Goal: Information Seeking & Learning: Learn about a topic

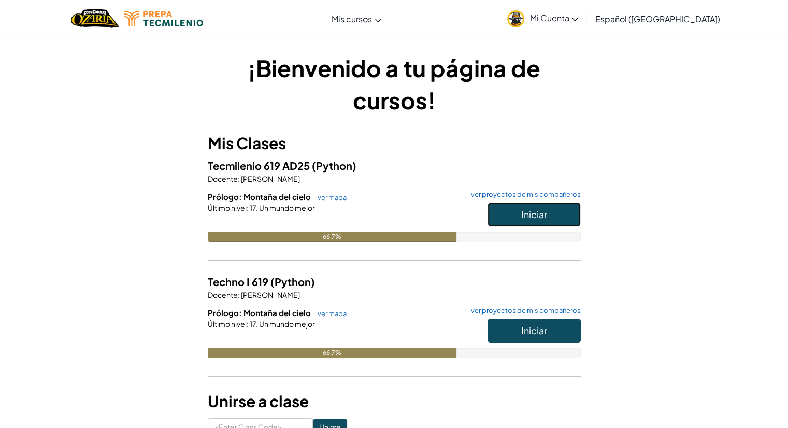
click at [545, 210] on span "Iniciar" at bounding box center [534, 214] width 26 height 12
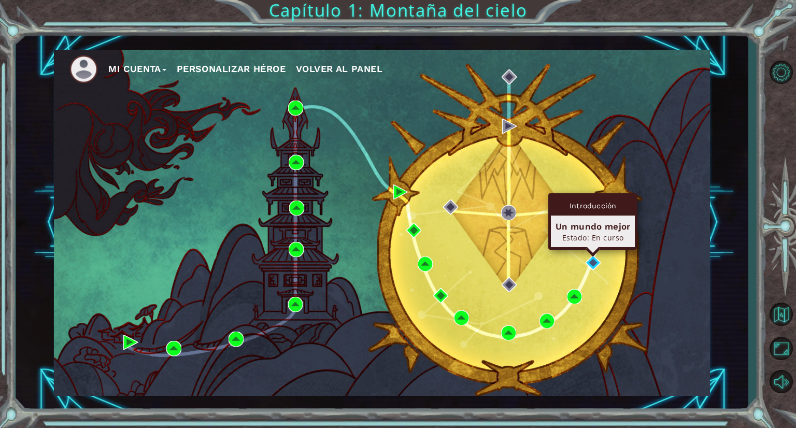
click at [593, 250] on div "Introducción Un mundo mejor Estado: En curso" at bounding box center [592, 221] width 89 height 56
click at [592, 238] on div "Estado: En curso" at bounding box center [593, 238] width 75 height 10
click at [594, 258] on img at bounding box center [593, 263] width 15 height 15
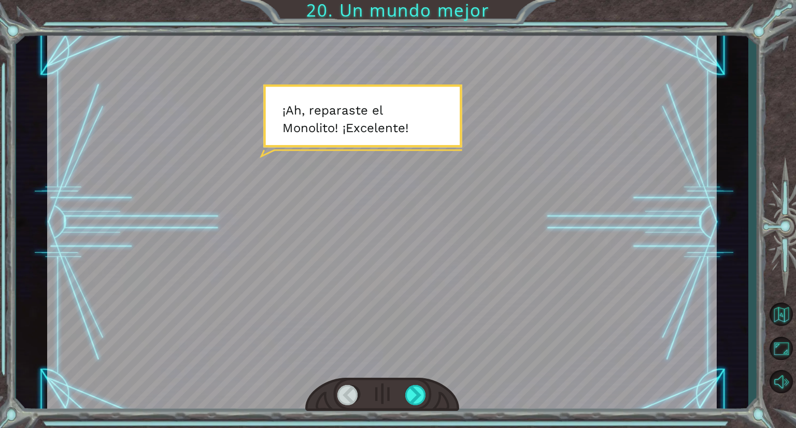
click at [424, 193] on div at bounding box center [382, 222] width 670 height 377
click at [436, 203] on div at bounding box center [382, 222] width 670 height 377
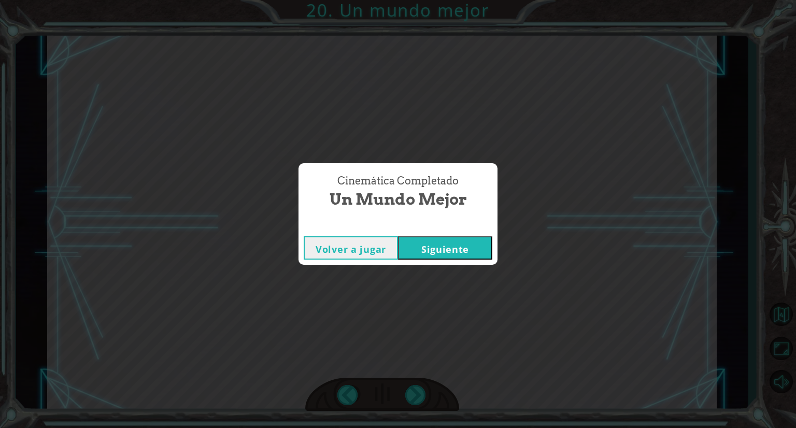
click at [487, 249] on button "Siguiente" at bounding box center [445, 247] width 94 height 23
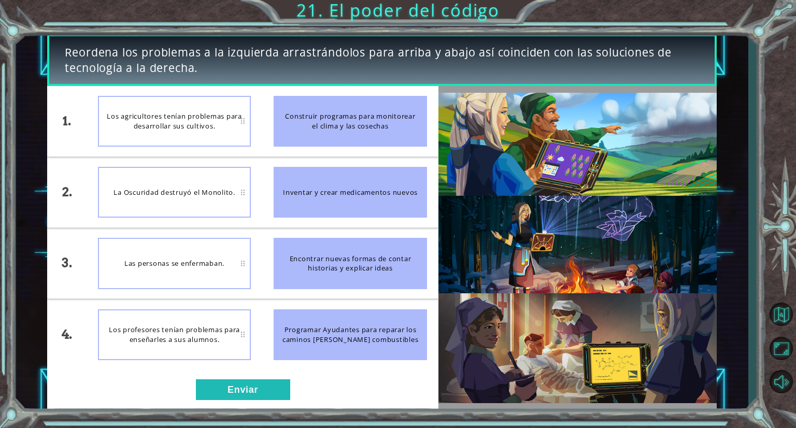
click at [240, 117] on div "Los agricultores tenían problemas para desarrollar sus cultivos." at bounding box center [174, 121] width 153 height 51
drag, startPoint x: 311, startPoint y: 319, endPoint x: 221, endPoint y: 311, distance: 90.5
click at [221, 311] on div "1. 2. 3. 4. Los agricultores tenían problemas para desarrollar sus cultivos. La…" at bounding box center [242, 228] width 391 height 284
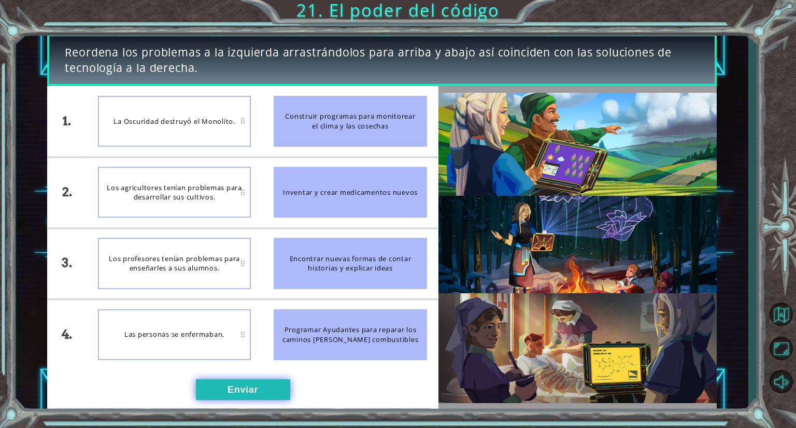
click at [226, 381] on button "Enviar" at bounding box center [243, 389] width 94 height 21
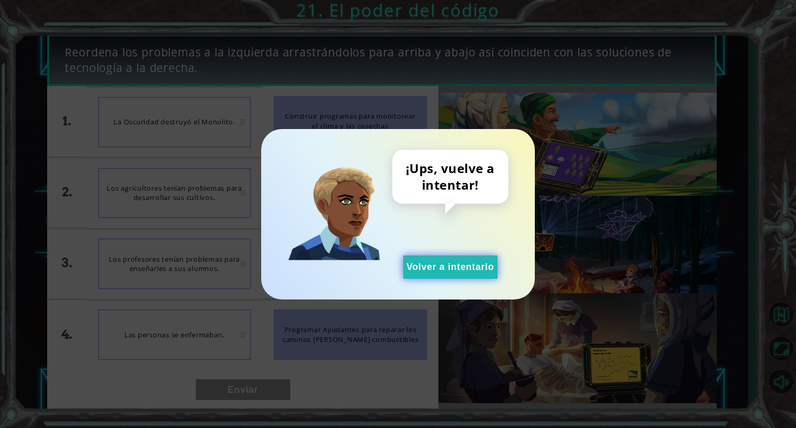
click at [463, 264] on button "Volver a intentarlo" at bounding box center [450, 267] width 94 height 23
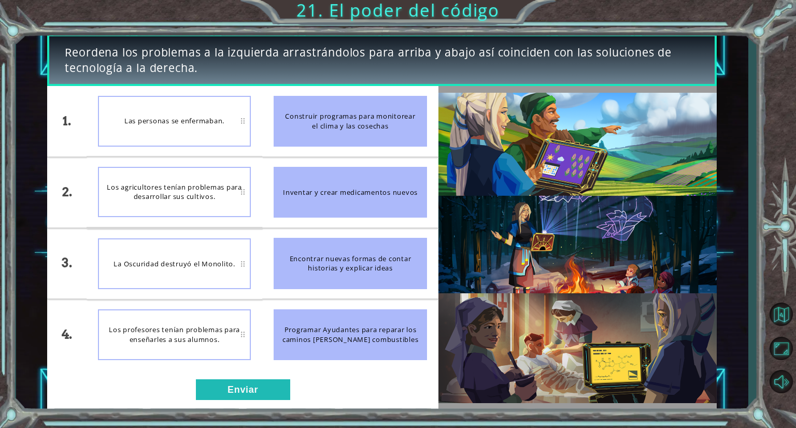
click at [220, 336] on div "Los profesores tenían problemas para enseñarles a sus alumnos." at bounding box center [174, 334] width 153 height 51
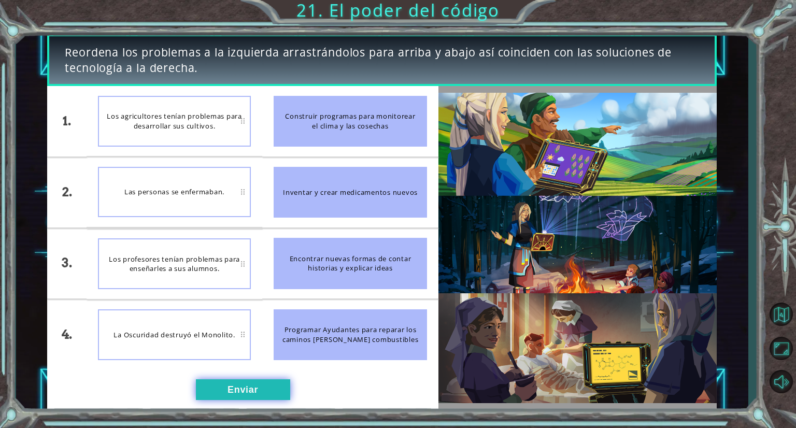
click at [236, 387] on button "Enviar" at bounding box center [243, 389] width 94 height 21
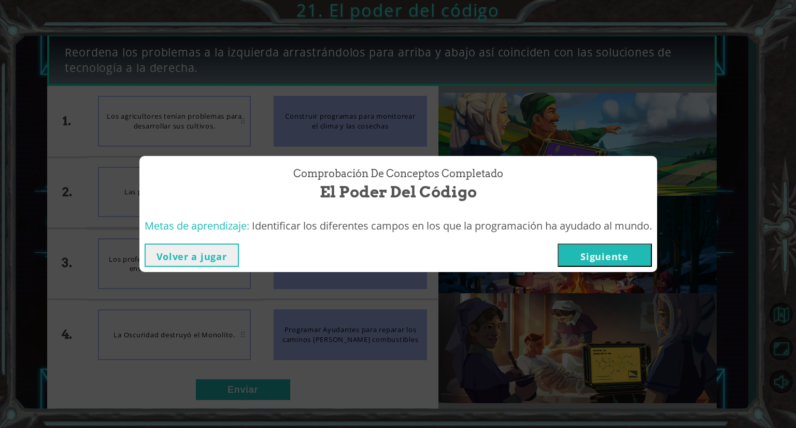
click at [218, 253] on button "Volver a jugar" at bounding box center [192, 255] width 94 height 23
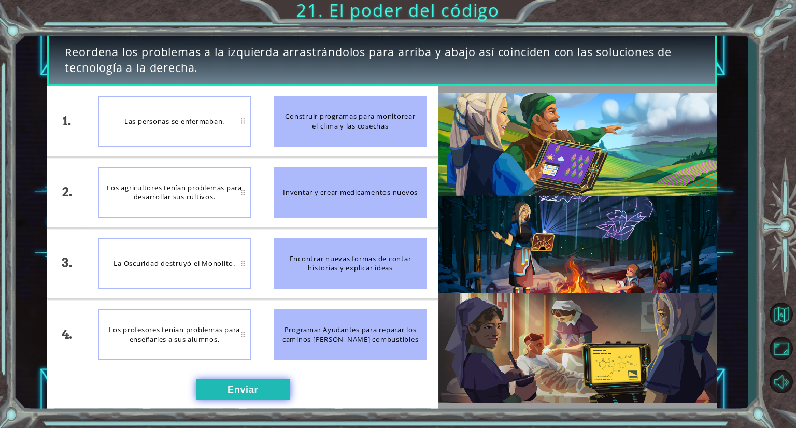
click at [232, 382] on button "Enviar" at bounding box center [243, 389] width 94 height 21
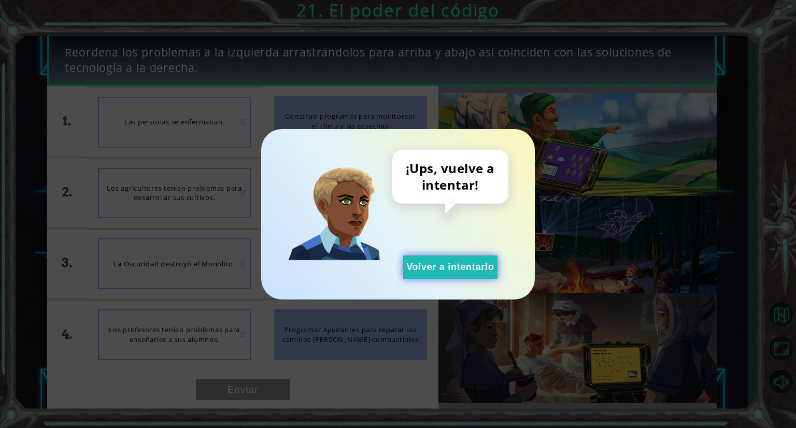
click at [408, 271] on button "Volver a intentarlo" at bounding box center [450, 267] width 94 height 23
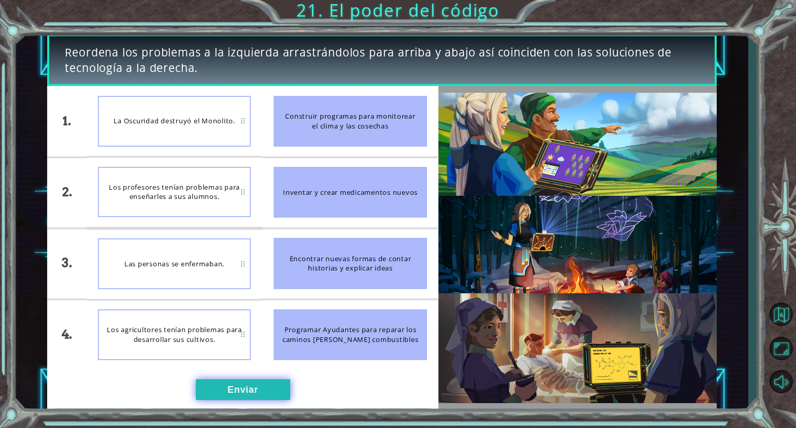
click at [281, 387] on button "Enviar" at bounding box center [243, 389] width 94 height 21
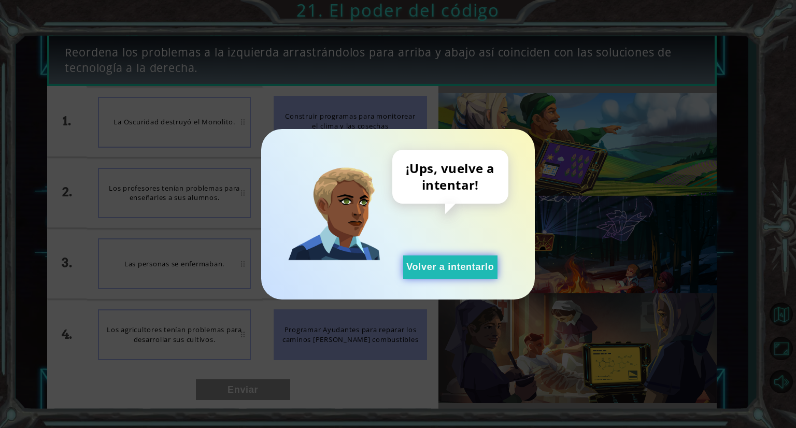
click at [456, 259] on button "Volver a intentarlo" at bounding box center [450, 267] width 94 height 23
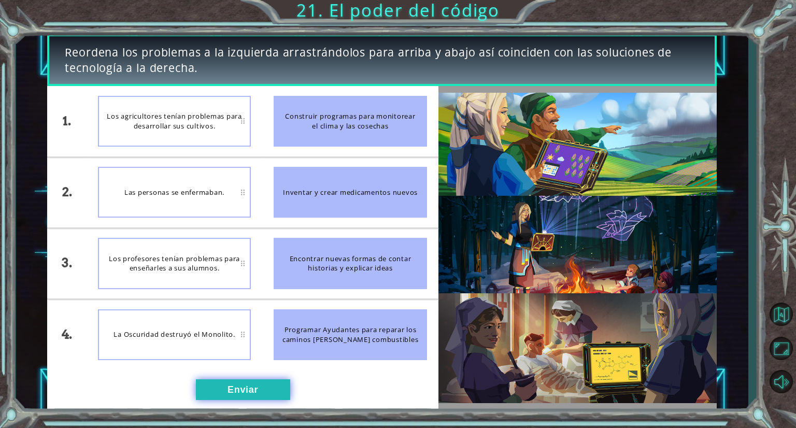
click at [265, 386] on button "Enviar" at bounding box center [243, 389] width 94 height 21
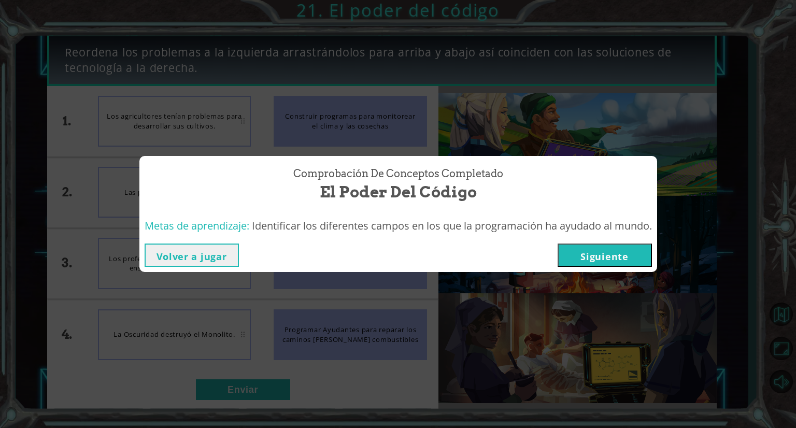
click at [645, 260] on button "Siguiente" at bounding box center [605, 255] width 94 height 23
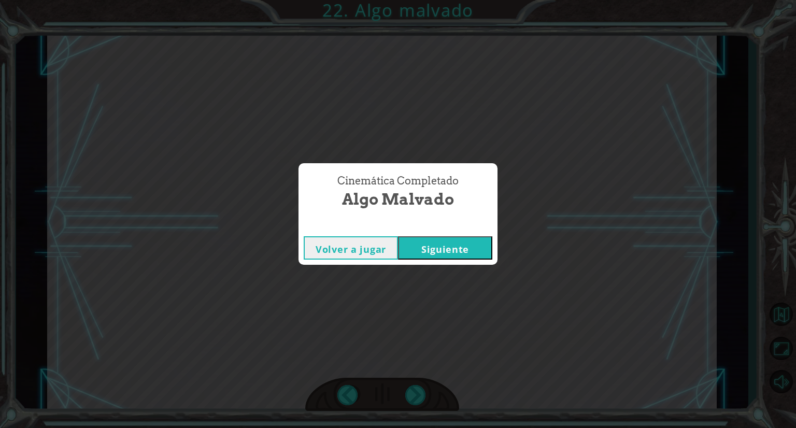
click at [464, 253] on button "Siguiente" at bounding box center [445, 247] width 94 height 23
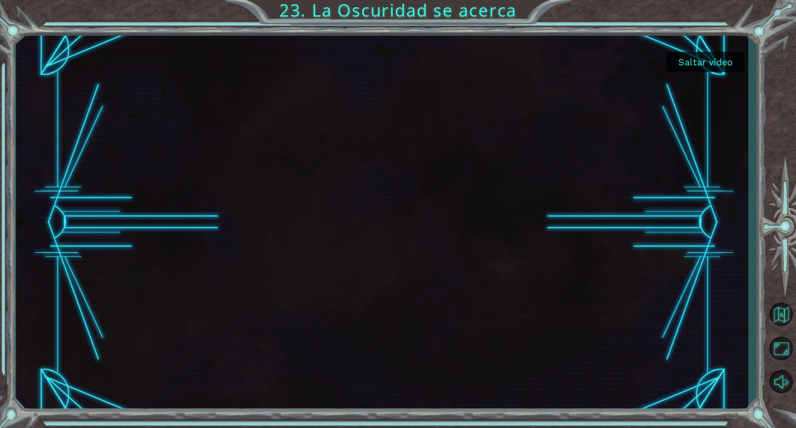
click at [678, 59] on button "Saltar video" at bounding box center [706, 62] width 78 height 20
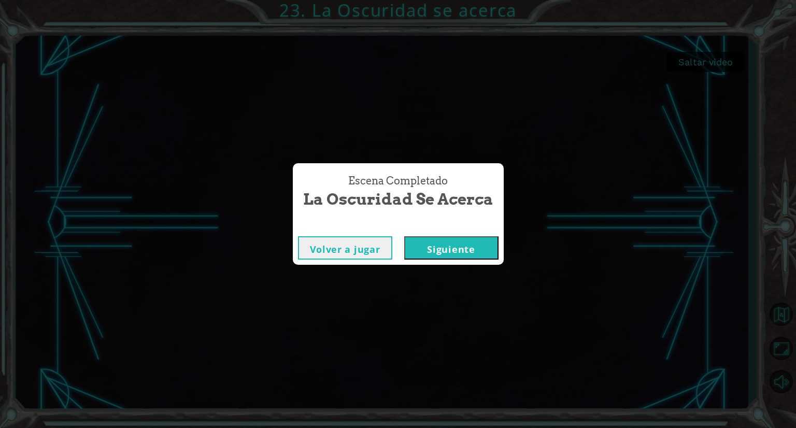
click at [421, 248] on button "Siguiente" at bounding box center [451, 247] width 94 height 23
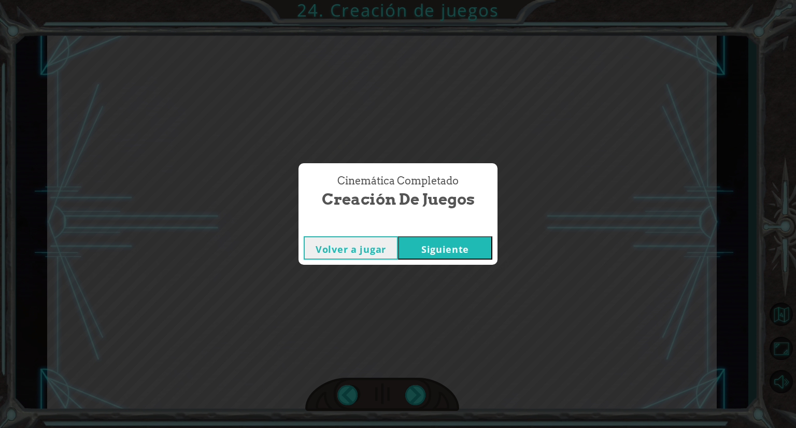
click at [434, 239] on button "Siguiente" at bounding box center [445, 247] width 94 height 23
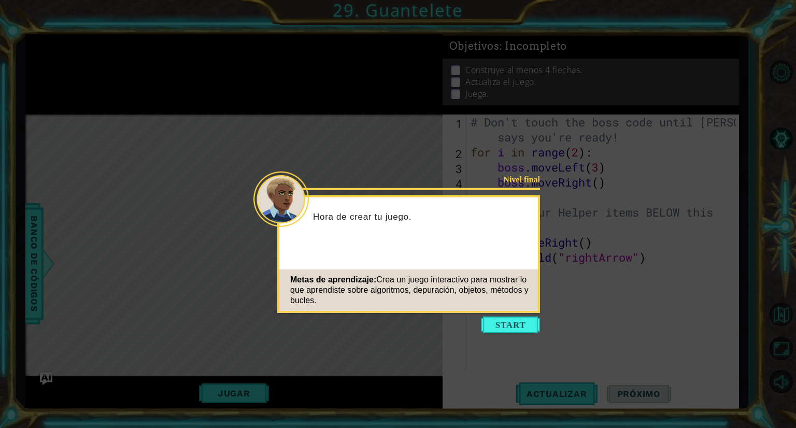
click at [479, 326] on icon at bounding box center [398, 214] width 796 height 428
click at [502, 325] on button "Start" at bounding box center [510, 325] width 59 height 17
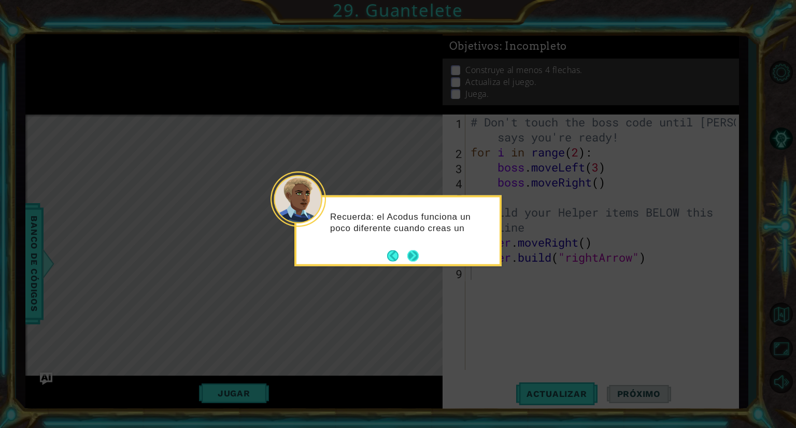
click at [415, 254] on button "Next" at bounding box center [413, 256] width 12 height 12
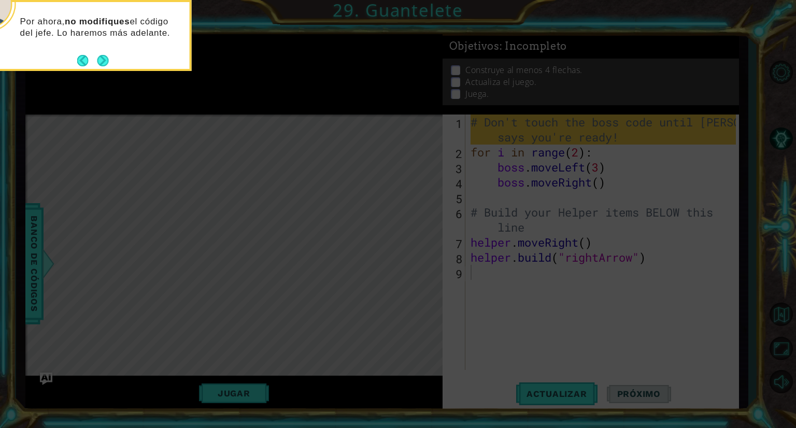
click at [100, 53] on footer at bounding box center [93, 61] width 32 height 16
click at [102, 57] on button "Next" at bounding box center [102, 60] width 11 height 11
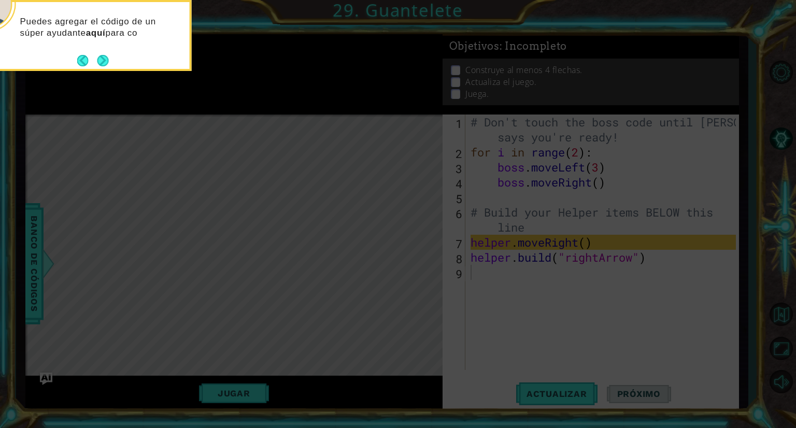
click at [515, 299] on icon at bounding box center [398, 64] width 796 height 728
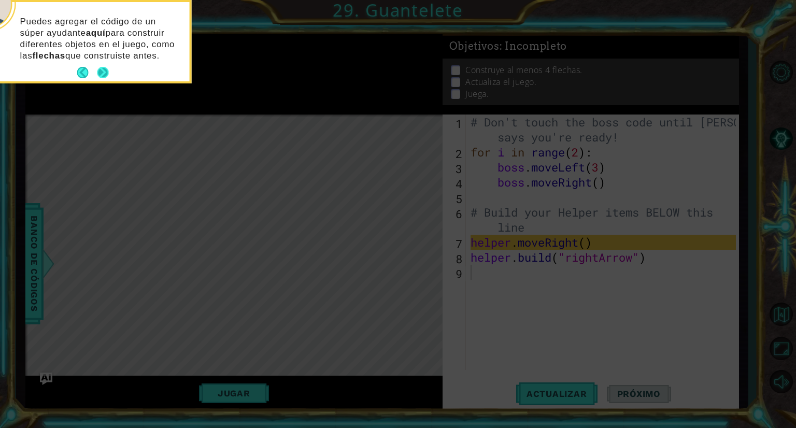
click at [104, 70] on button "Next" at bounding box center [102, 72] width 11 height 11
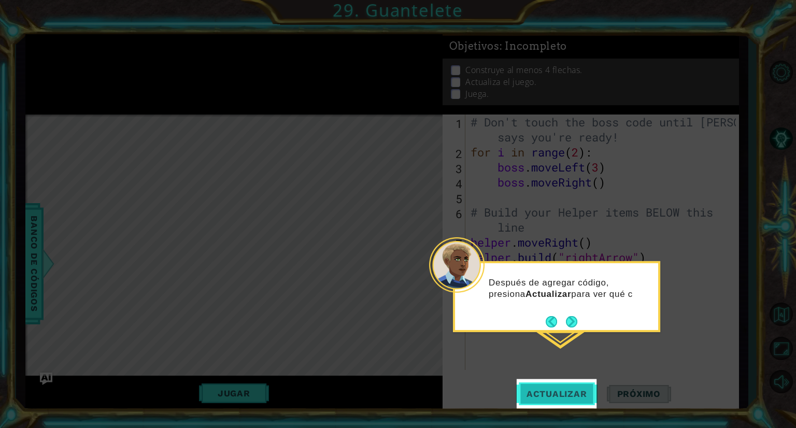
click at [550, 401] on button "Actualizar" at bounding box center [556, 394] width 81 height 30
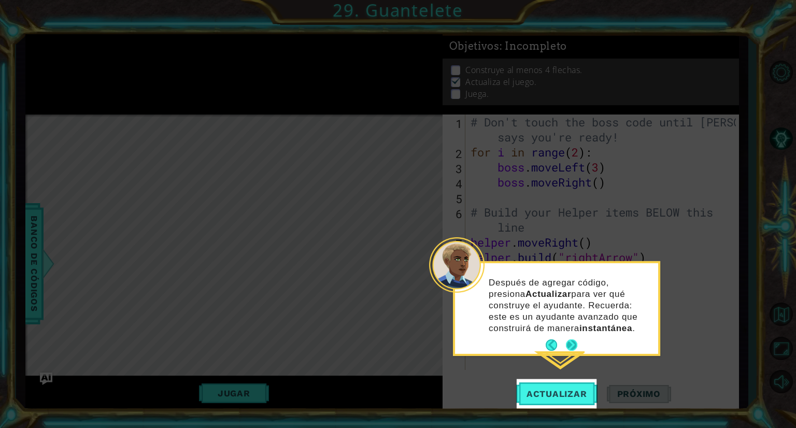
click at [569, 341] on button "Next" at bounding box center [571, 344] width 11 height 11
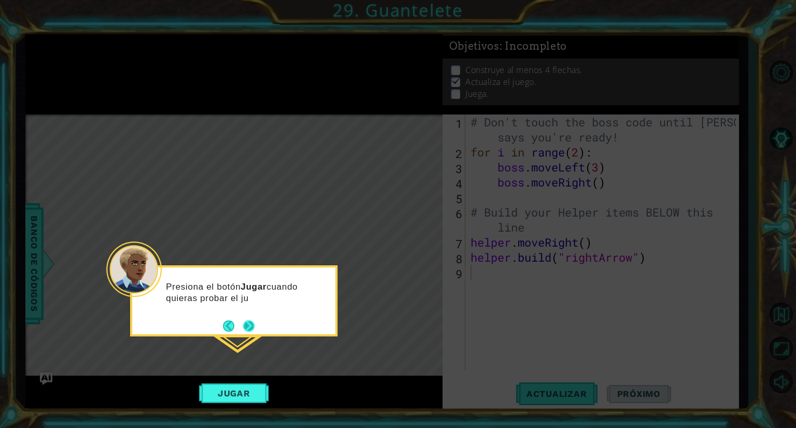
click at [247, 327] on button "Next" at bounding box center [248, 325] width 11 height 11
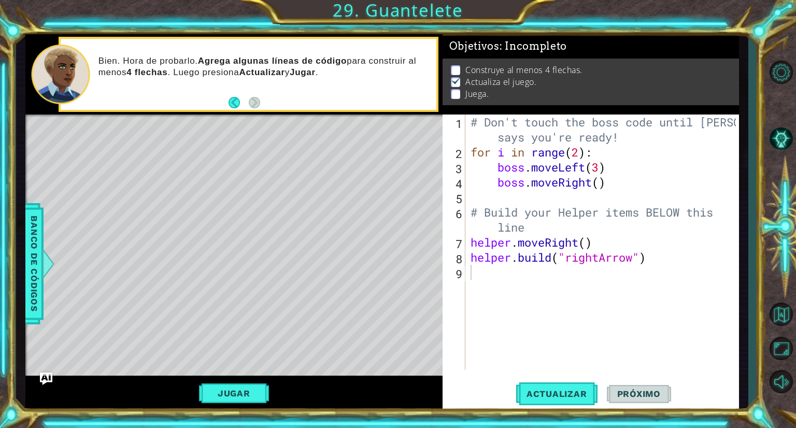
click at [248, 325] on div "Level Map" at bounding box center [264, 267] width 479 height 305
type textarea "# Build your Helper items BELOW this line"
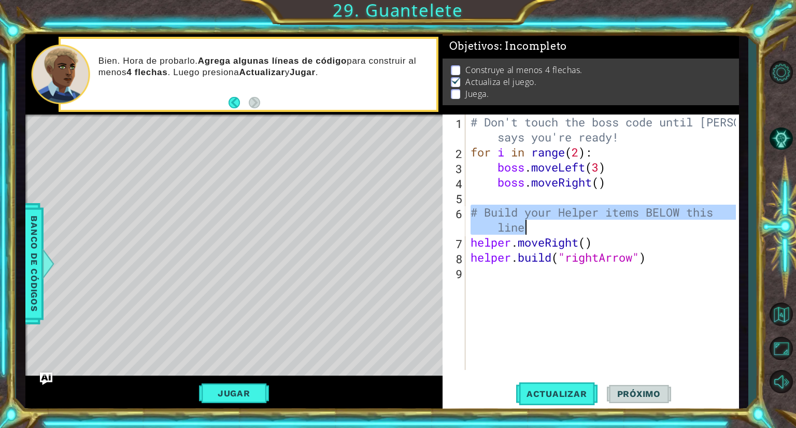
drag, startPoint x: 471, startPoint y: 214, endPoint x: 525, endPoint y: 230, distance: 56.6
click at [525, 230] on div "# Don't touch the boss code until [PERSON_NAME] says you're ready! for i in ran…" at bounding box center [605, 265] width 273 height 301
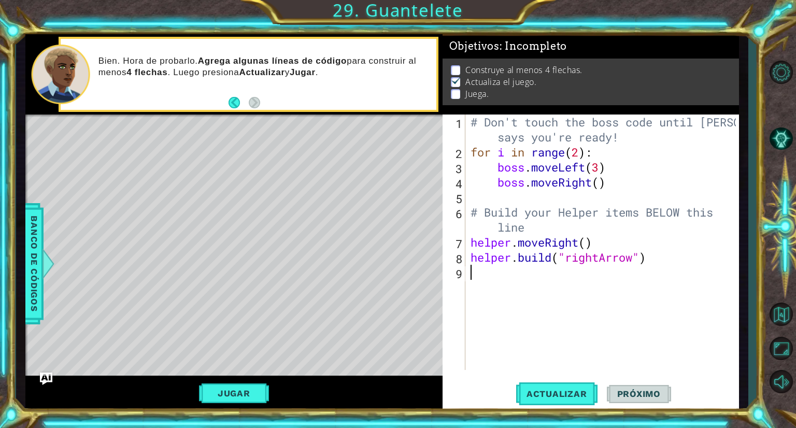
click at [533, 283] on div "# Don't touch the boss code until [PERSON_NAME] says you're ready! for i in ran…" at bounding box center [605, 265] width 273 height 301
click at [480, 274] on div "# Don't touch the boss code until [PERSON_NAME] says you're ready! for i in ran…" at bounding box center [605, 265] width 273 height 301
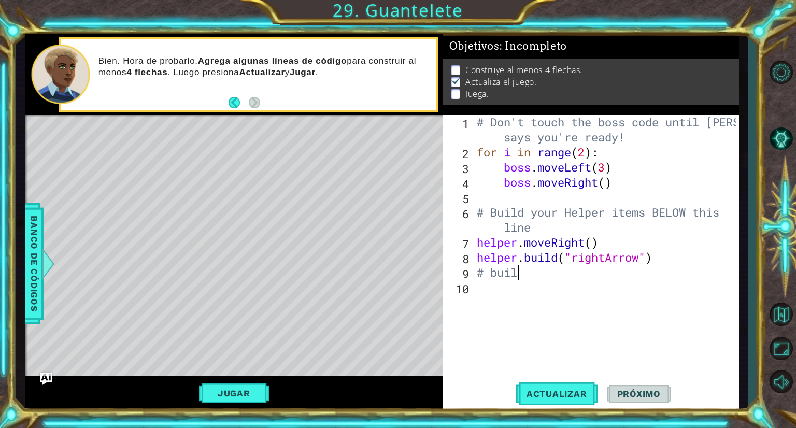
scroll to position [0, 2]
type textarea "# build"
click at [494, 281] on div "# Don't touch the boss code until [PERSON_NAME] says you're ready! for i in ran…" at bounding box center [608, 265] width 266 height 301
click at [541, 225] on div "# Don't touch the boss code until [PERSON_NAME] says you're ready! for i in ran…" at bounding box center [608, 265] width 266 height 301
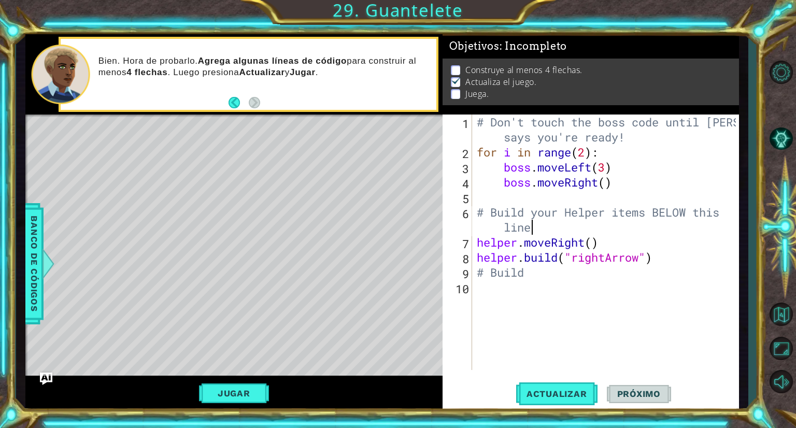
scroll to position [0, 12]
type textarea "# Build"
click at [542, 228] on div "# Don't touch the boss code until [PERSON_NAME] says you're ready! for i in ran…" at bounding box center [608, 265] width 266 height 301
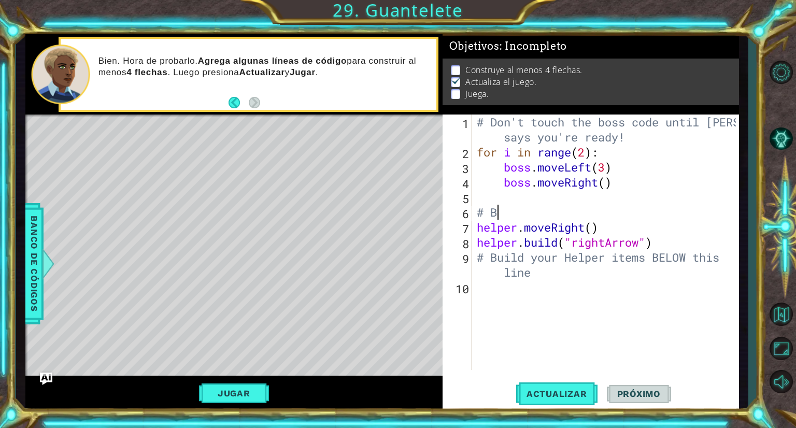
scroll to position [0, 0]
type textarea "#"
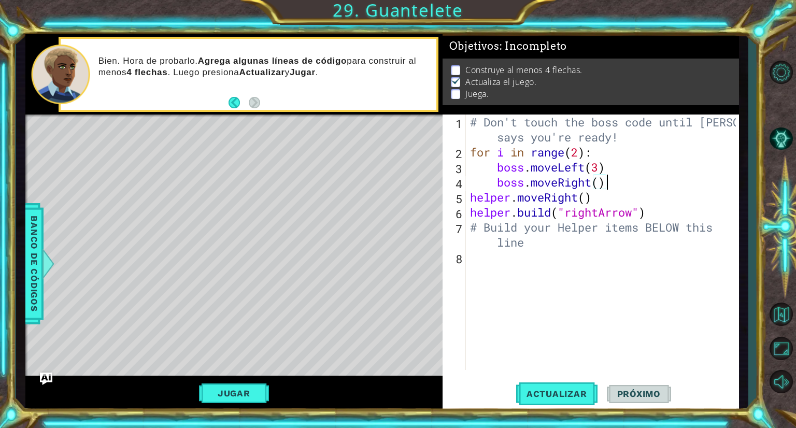
type textarea "boss.moveRight()"
